Goal: Task Accomplishment & Management: Manage account settings

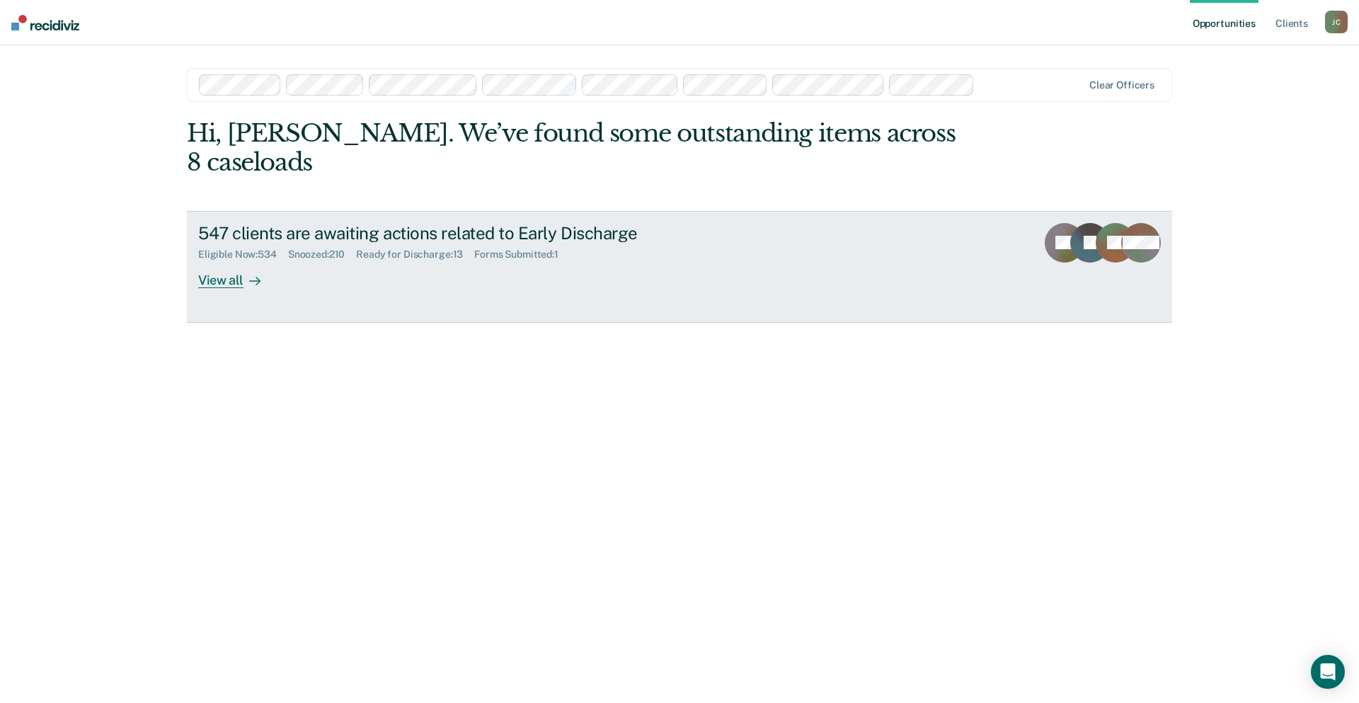
click at [279, 223] on div "547 clients are awaiting actions related to Early Discharge" at bounding box center [446, 233] width 497 height 21
